Goal: Check status: Check status

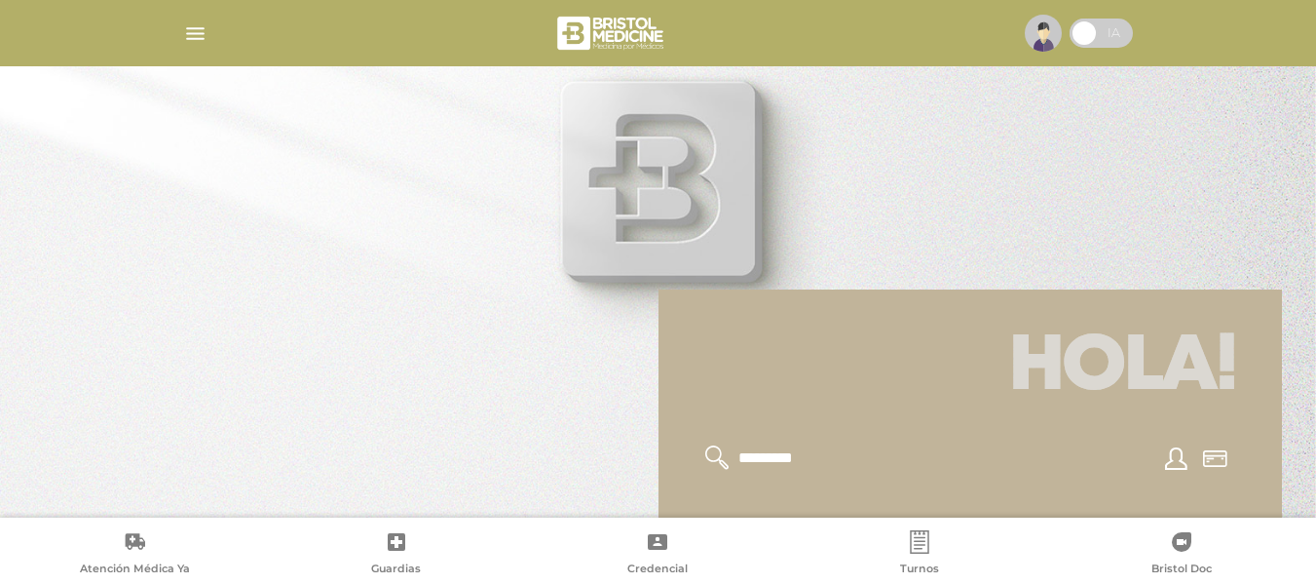
click at [189, 29] on img "button" at bounding box center [195, 33] width 24 height 24
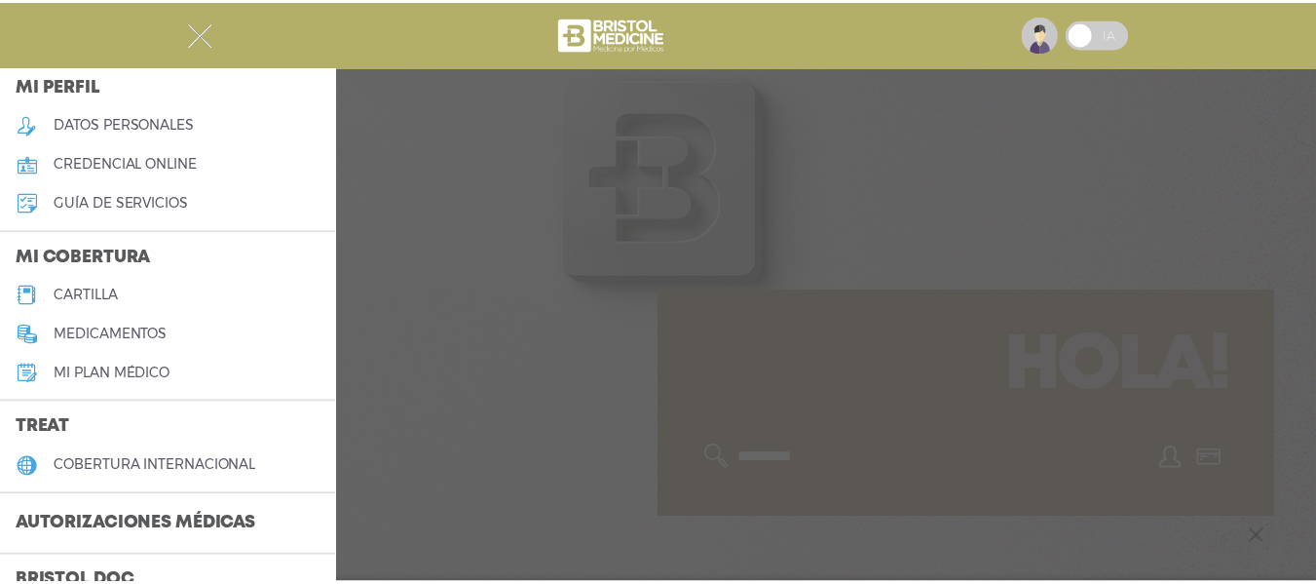
scroll to position [195, 0]
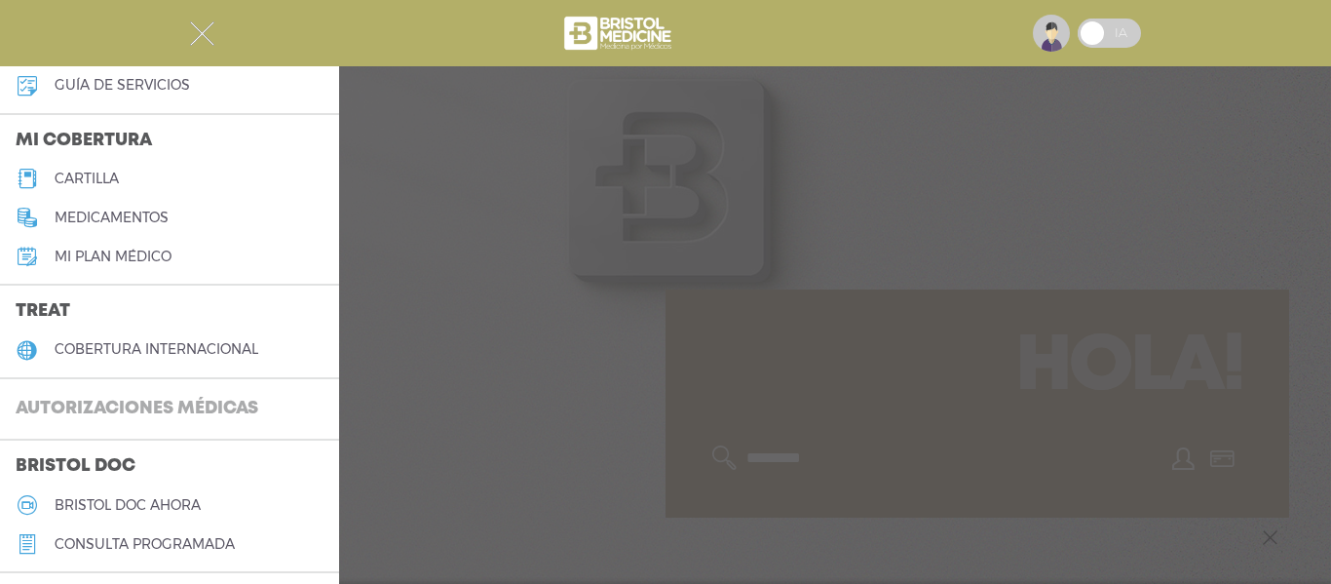
click at [136, 406] on h3 "Autorizaciones médicas" at bounding box center [137, 409] width 274 height 37
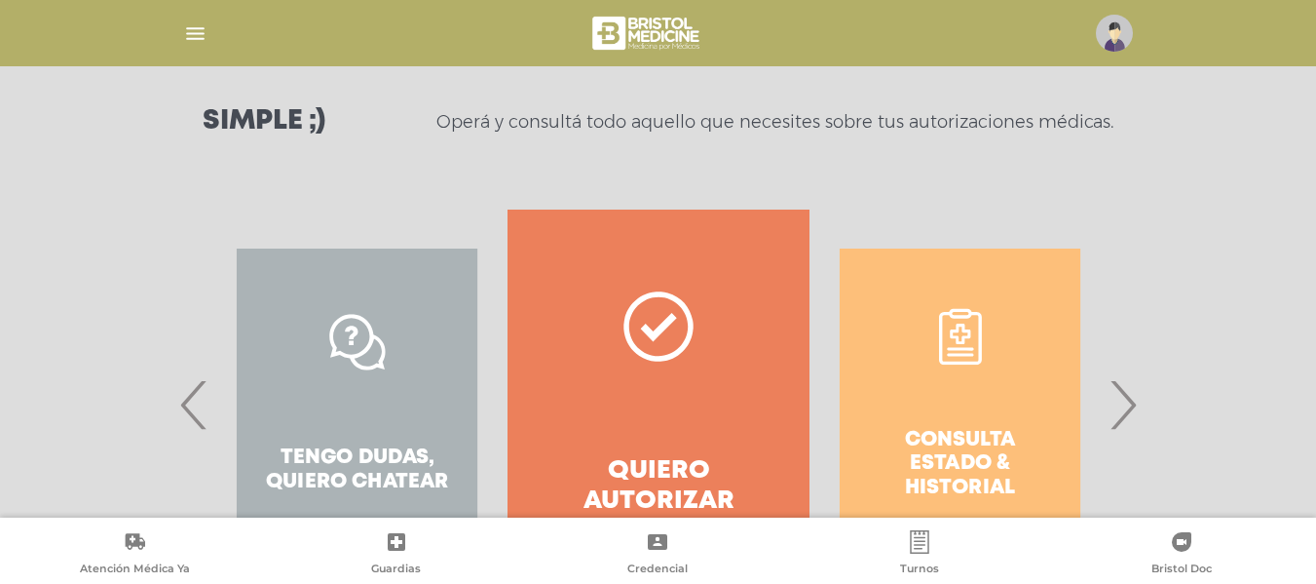
scroll to position [292, 0]
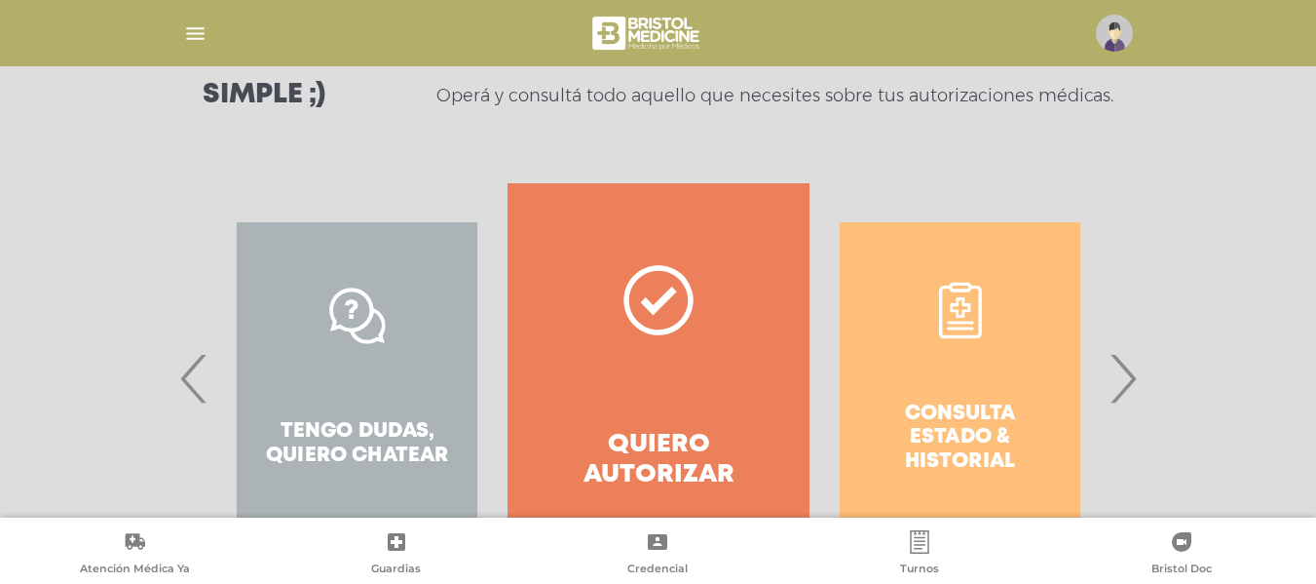
click at [970, 416] on div "Consulta estado & historial" at bounding box center [960, 378] width 301 height 390
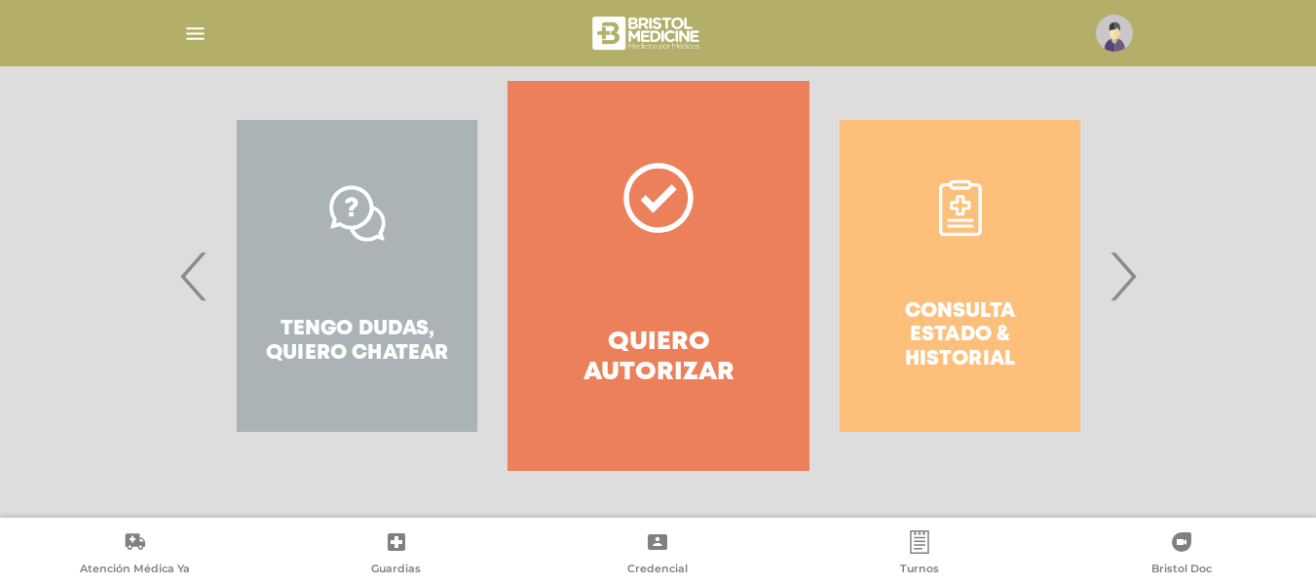
click at [1121, 276] on span "›" at bounding box center [1123, 275] width 38 height 105
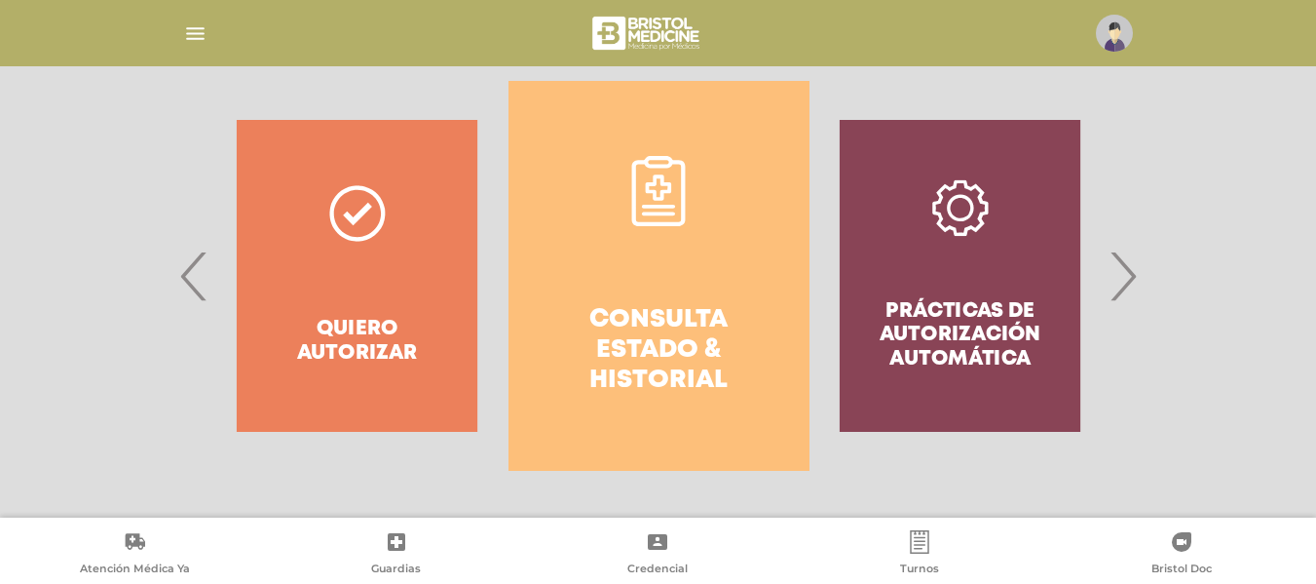
click at [621, 298] on link "Consulta estado & historial" at bounding box center [659, 276] width 301 height 390
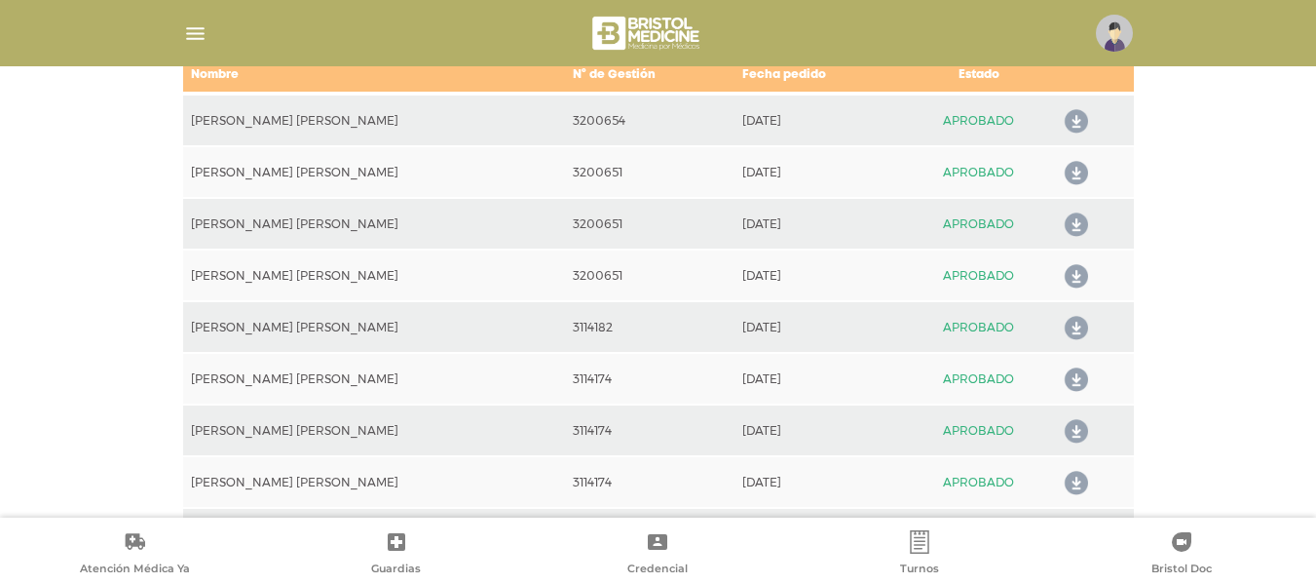
scroll to position [963, 0]
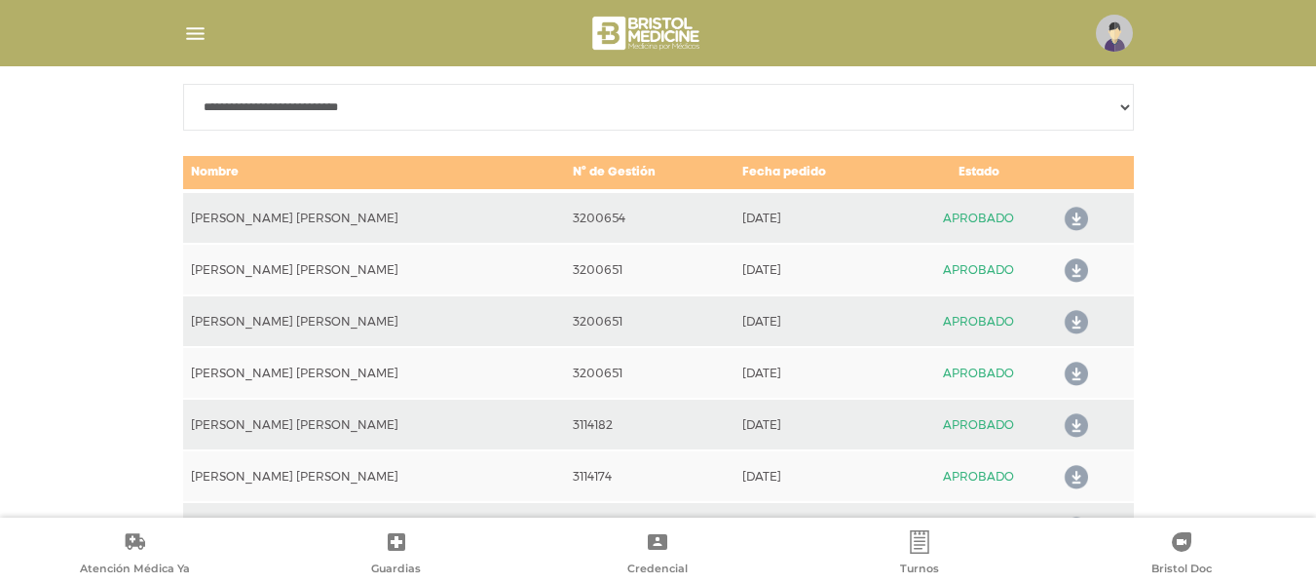
click at [1065, 374] on icon at bounding box center [1072, 374] width 31 height 31
click at [1065, 325] on icon at bounding box center [1072, 322] width 31 height 31
click at [1064, 272] on icon at bounding box center [1072, 270] width 31 height 31
click at [1069, 217] on icon at bounding box center [1072, 219] width 31 height 31
